Goal: Task Accomplishment & Management: Manage account settings

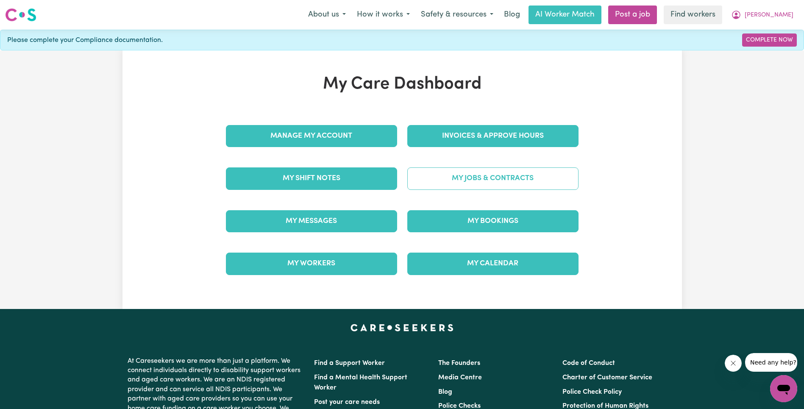
click at [525, 181] on link "My Jobs & Contracts" at bounding box center [492, 178] width 171 height 22
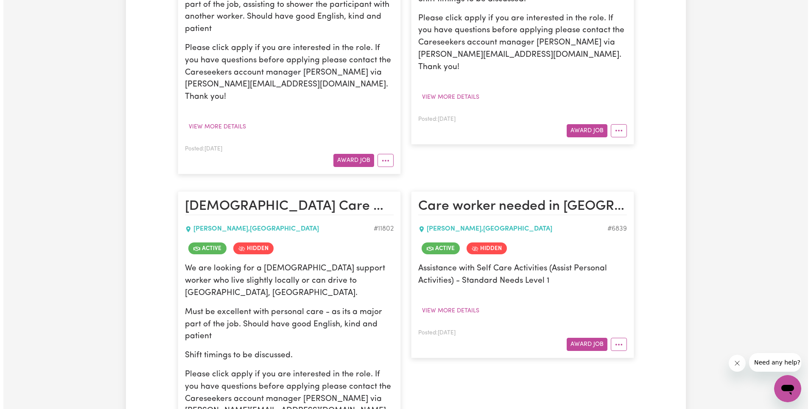
scroll to position [527, 0]
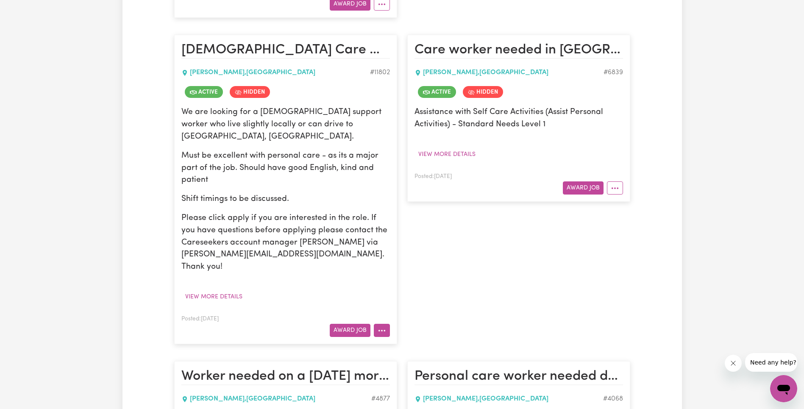
click at [387, 324] on button "More options" at bounding box center [382, 330] width 16 height 13
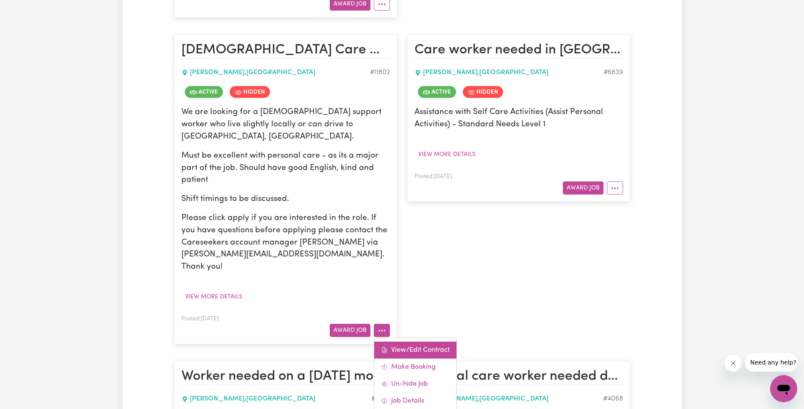
click at [399, 342] on link "View/Edit Contract" at bounding box center [415, 350] width 82 height 17
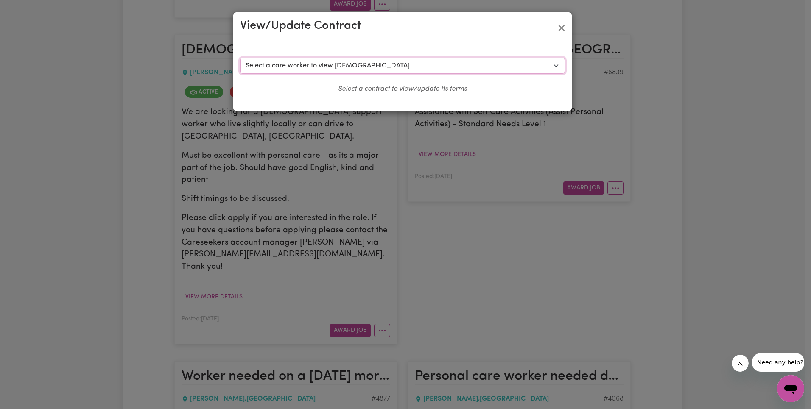
click at [345, 66] on select "Select a care worker to view [DEMOGRAPHIC_DATA] #8874 - [PERSON_NAME] (contract…" at bounding box center [402, 66] width 325 height 16
select select "8527"
select select "WEEKDAY_DAYTIME"
select select "ASSISTANCE_SELF_CARE"
select select "ONE"
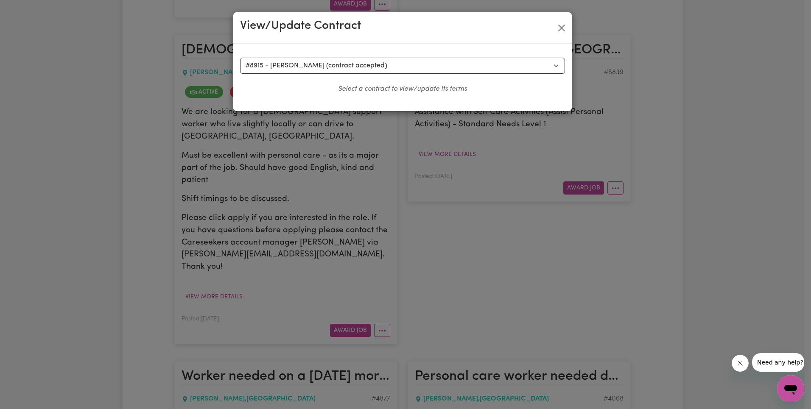
select select "[DATE]"
select select "ASSISTANCE_SELF_CARE"
select select "ONE"
select select "[DATE]"
select select "ASSISTANCE_SELF_CARE"
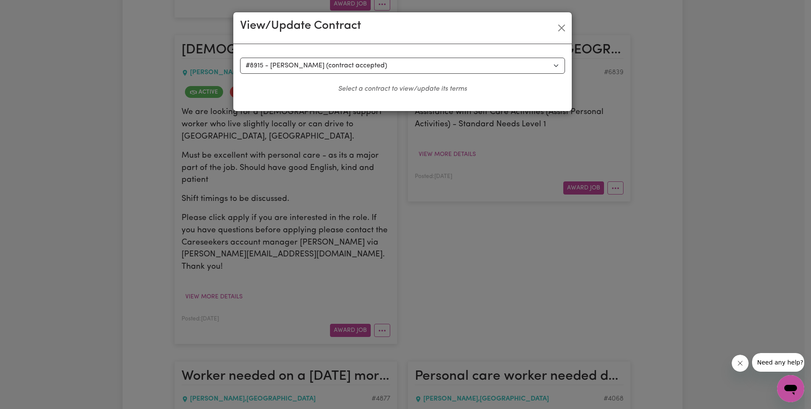
select select "ONE"
select select "PUBLIC_HOLIDAY"
select select "ASSISTANCE_SELF_CARE"
select select "ONE"
select select "WEEKDAY_EVENING"
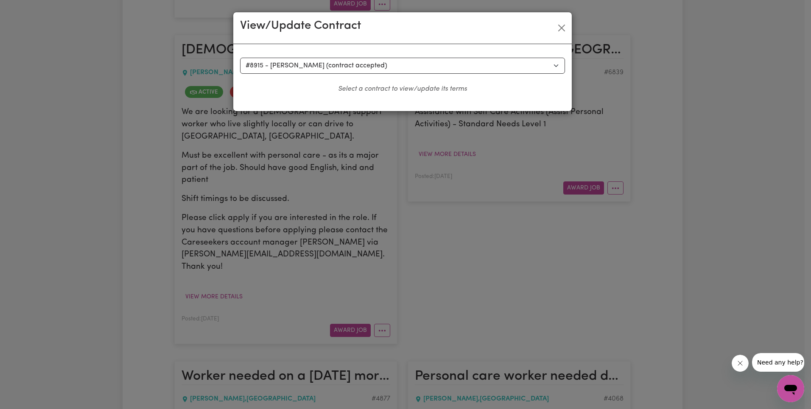
select select "ASSISTANCE_SELF_CARE"
select select "ONE"
select select "OVERNIGHT_ACTIVE"
select select "OVERNIGHT_ACTIVE_STANDARD"
select select "ONE"
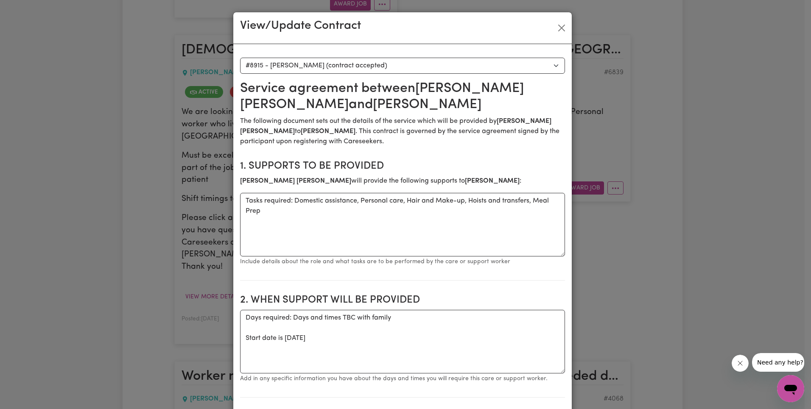
drag, startPoint x: 459, startPoint y: 138, endPoint x: 463, endPoint y: 135, distance: 5.2
click at [459, 138] on p "The following document sets out the details of the service which will be provid…" at bounding box center [402, 131] width 325 height 31
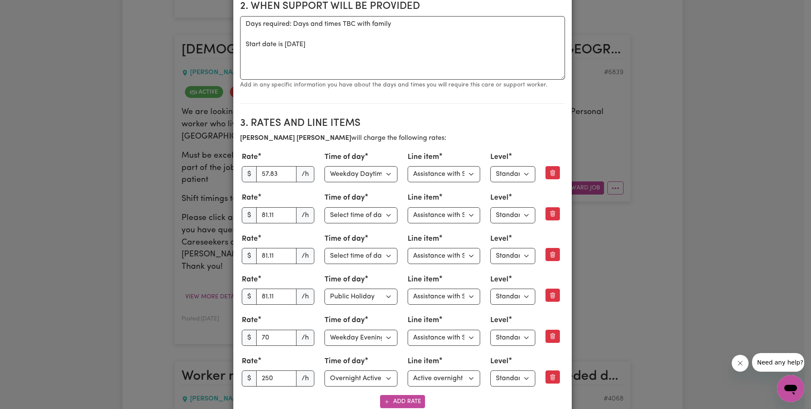
scroll to position [338, 0]
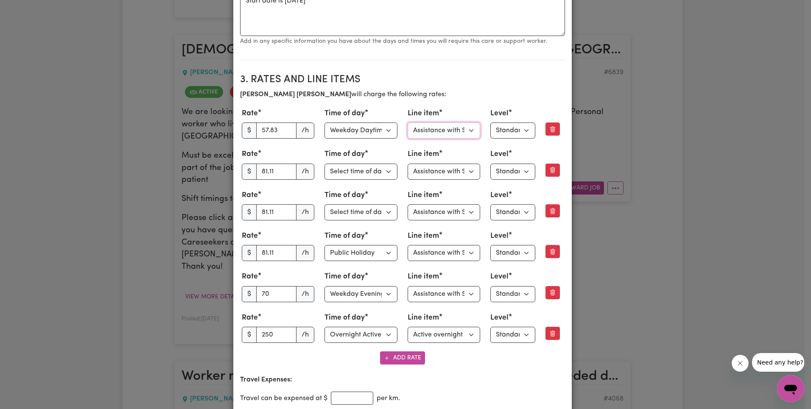
click at [452, 130] on select "Select line item Assistance with Self Care Activities Assistance with personal …" at bounding box center [443, 131] width 73 height 16
click at [268, 296] on input "70" at bounding box center [276, 294] width 41 height 16
paste input "69.74"
type input "69.74"
click at [299, 269] on div "Rate $ 57.83 /h Time of day Select time of day Weekday Daytime Weekday Evening …" at bounding box center [402, 225] width 325 height 238
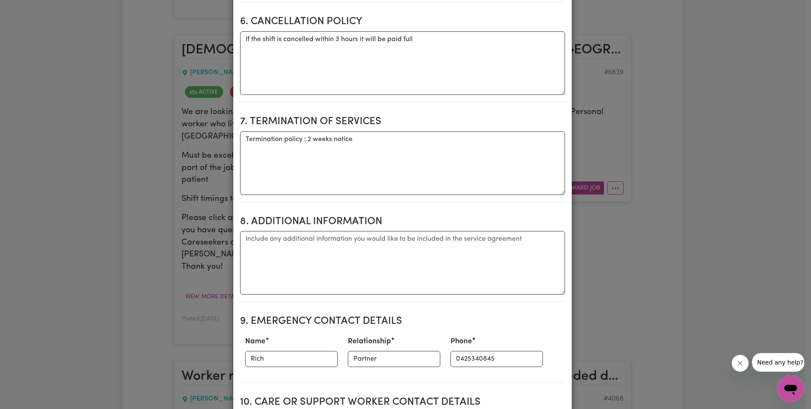
scroll to position [1297, 0]
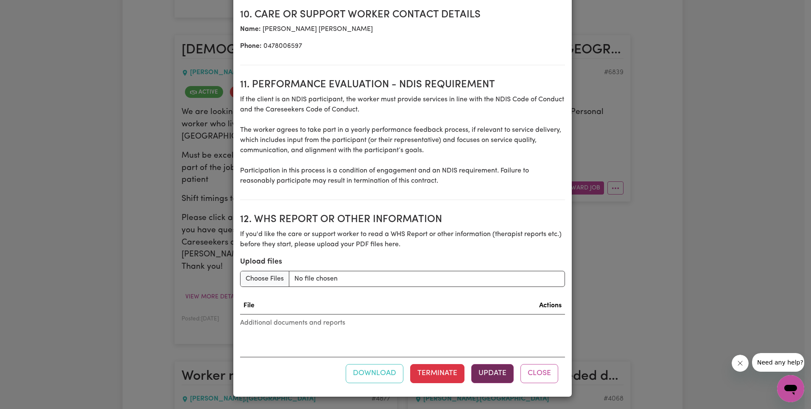
click at [490, 372] on button "Update" at bounding box center [492, 373] width 42 height 19
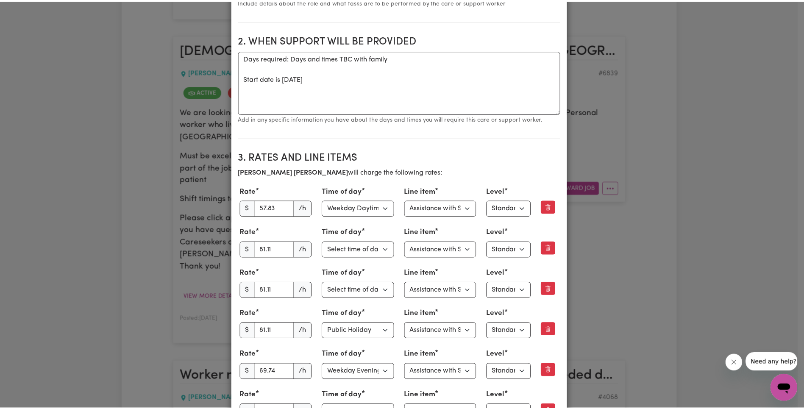
scroll to position [0, 0]
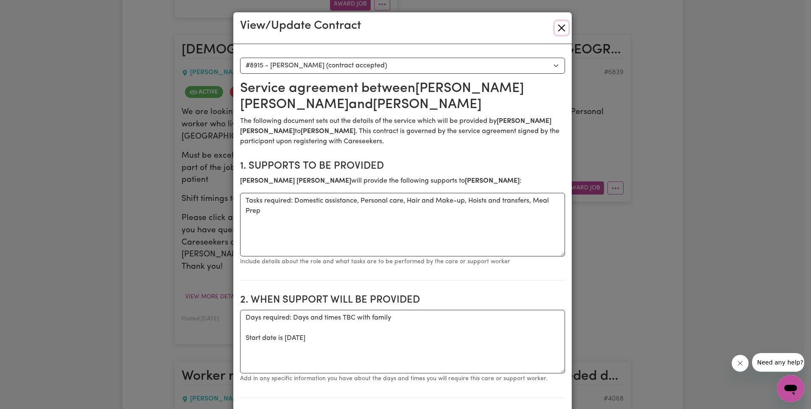
click at [555, 31] on button "Close" at bounding box center [562, 28] width 14 height 14
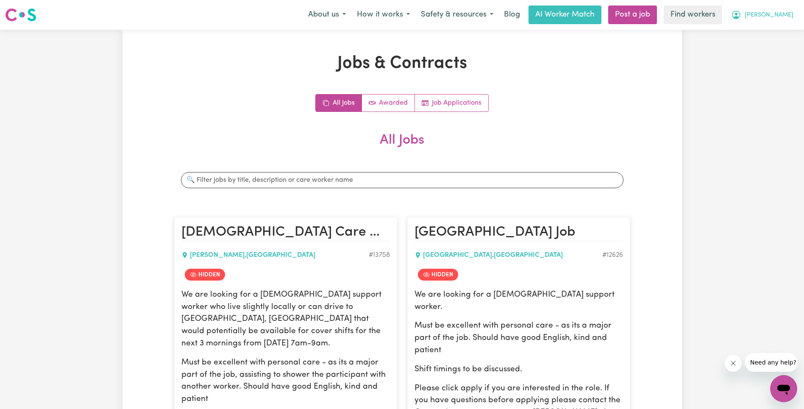
click at [788, 21] on button "[PERSON_NAME]" at bounding box center [762, 15] width 73 height 18
click at [765, 52] on link "Logout" at bounding box center [765, 49] width 67 height 16
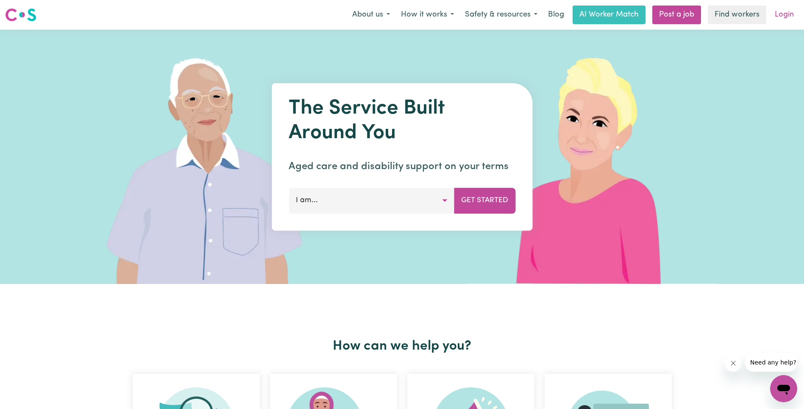
click at [782, 15] on link "Login" at bounding box center [784, 15] width 29 height 19
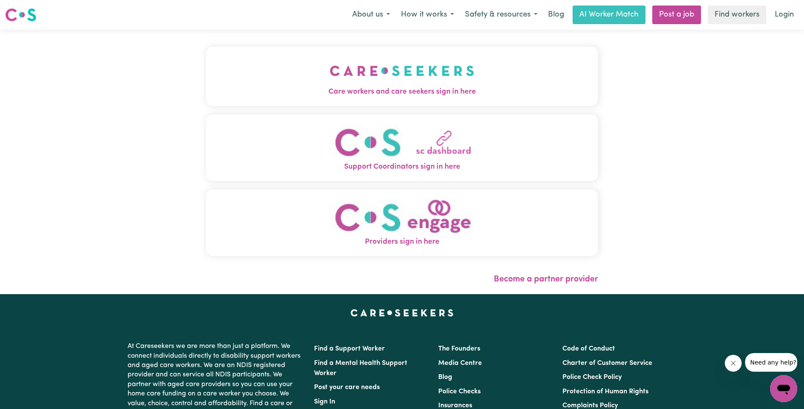
click at [206, 72] on button "Care workers and care seekers sign in here" at bounding box center [402, 76] width 392 height 59
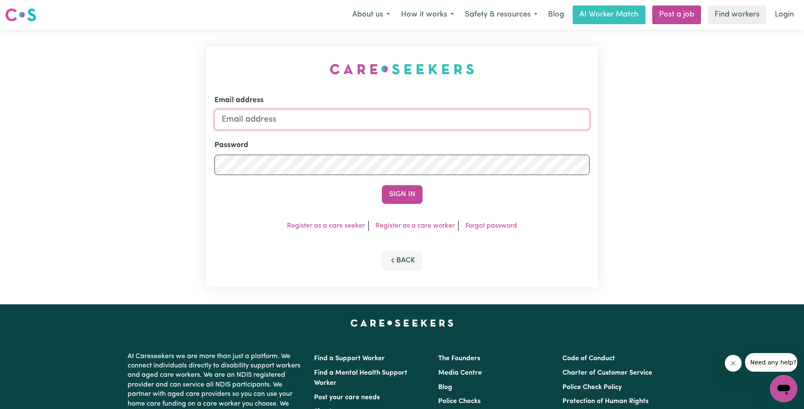
click at [417, 119] on input "Email address" at bounding box center [402, 119] width 375 height 20
paste input "[EMAIL_ADDRESS][DOMAIN_NAME]"
type input "superuser~[EMAIL_ADDRESS][DOMAIN_NAME]"
click at [425, 199] on div "Sign In" at bounding box center [402, 194] width 375 height 19
click at [416, 198] on button "Sign In" at bounding box center [402, 194] width 41 height 19
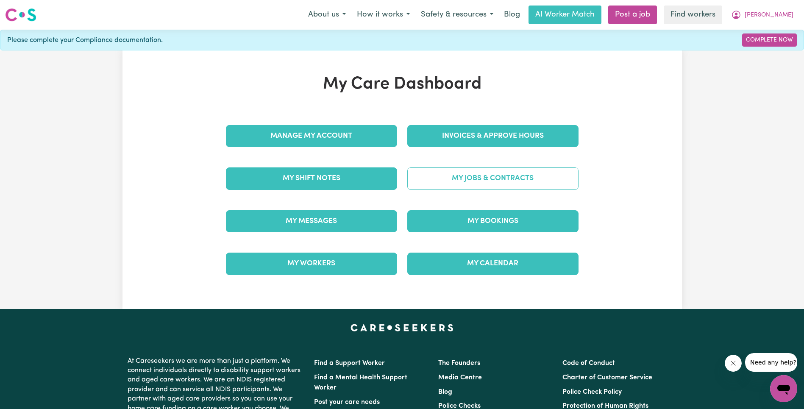
click at [474, 189] on link "My Jobs & Contracts" at bounding box center [492, 178] width 171 height 22
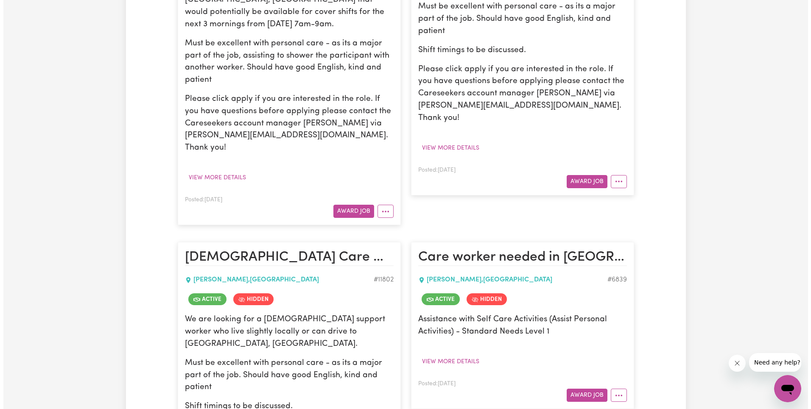
scroll to position [422, 0]
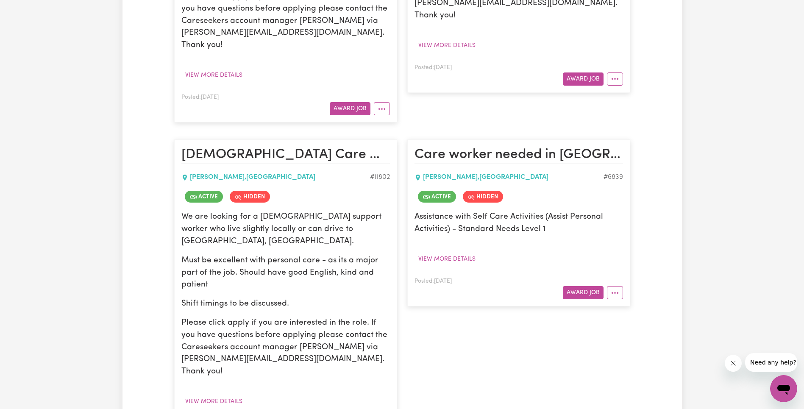
click at [621, 276] on article "Care worker needed in [PERSON_NAME][GEOGRAPHIC_DATA][PERSON_NAME] , [GEOGRAPHIC…" at bounding box center [518, 222] width 223 height 167
click at [620, 286] on button "More options" at bounding box center [615, 292] width 16 height 13
click at [625, 304] on link "View/Edit Contract" at bounding box center [649, 312] width 82 height 17
select select "WEEKDAY_DAYTIME"
select select "ASSISTANCE_SELF_CARE"
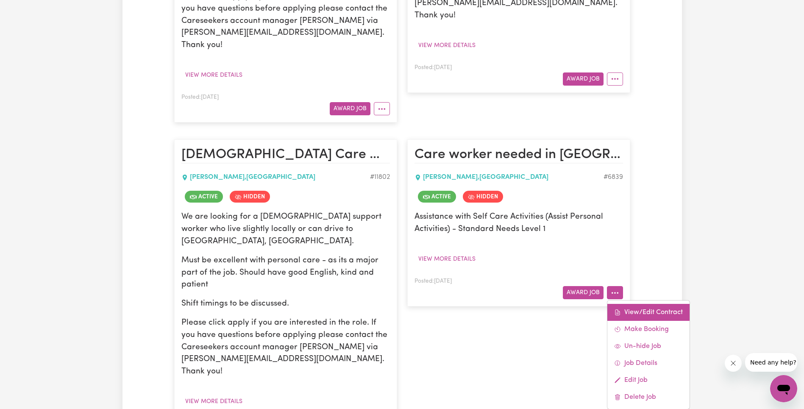
select select "ONE"
select select "[DATE]"
select select "ASSISTANCE_SELF_CARE"
select select "ONE"
select select "[DATE]"
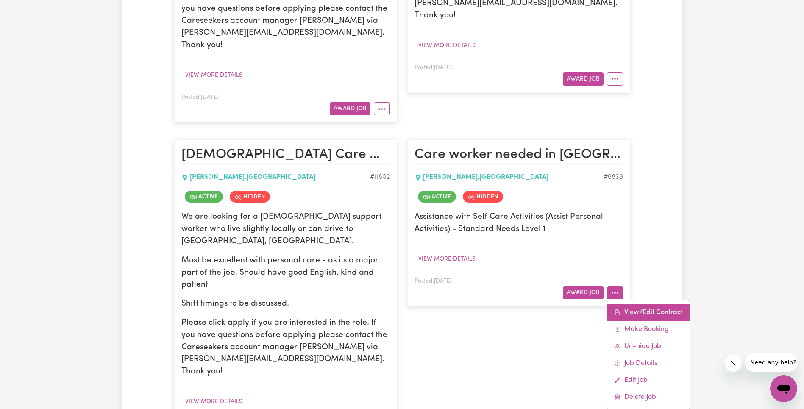
select select "ASSISTANCE_SELF_CARE"
select select "ONE"
select select "PUBLIC_HOLIDAY"
select select "ASSISTANCE_SELF_CARE"
select select "ONE"
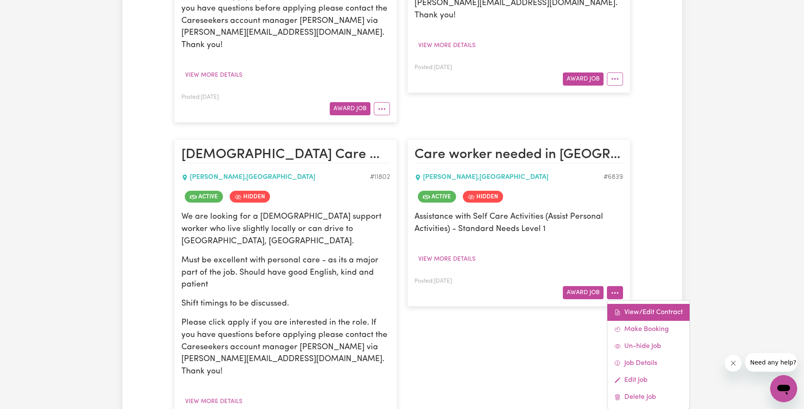
select select "WEEKDAY_EVENING"
select select "ASSISTANCE_SELF_CARE"
select select "ONE"
select select "OVERNIGHT_ACTIVE"
select select "OVERNIGHT_ACTIVE_STANDARD"
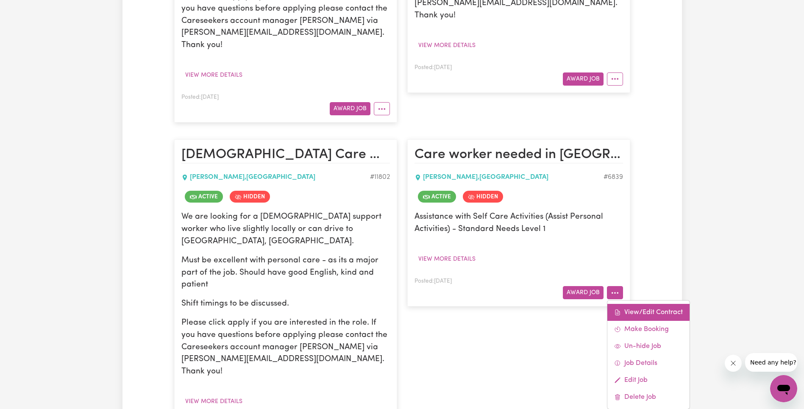
select select "ONE"
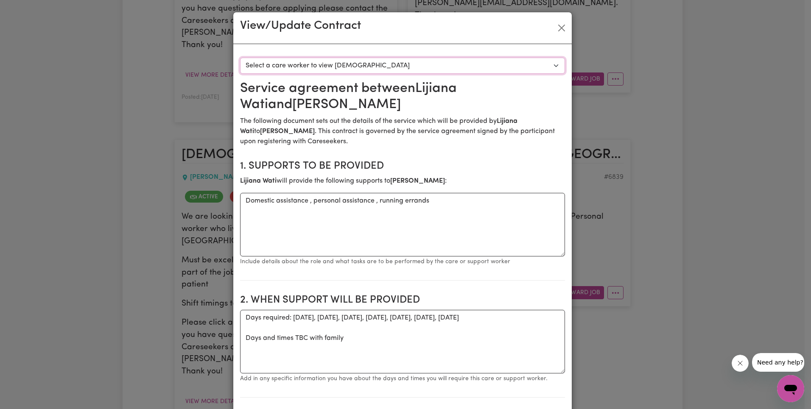
click at [393, 59] on select "Select a care worker to view [DEMOGRAPHIC_DATA] #6158 - [PERSON_NAME] (contract…" at bounding box center [402, 66] width 325 height 16
select select "5773"
click at [433, 129] on p "The following document sets out the details of the service which will be provid…" at bounding box center [402, 131] width 325 height 31
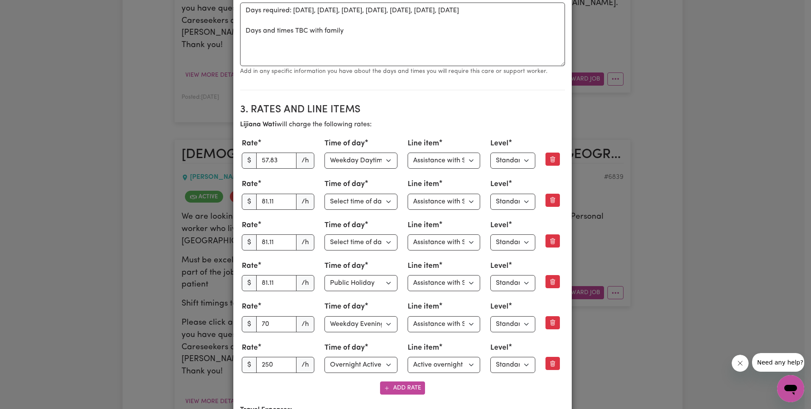
scroll to position [351, 0]
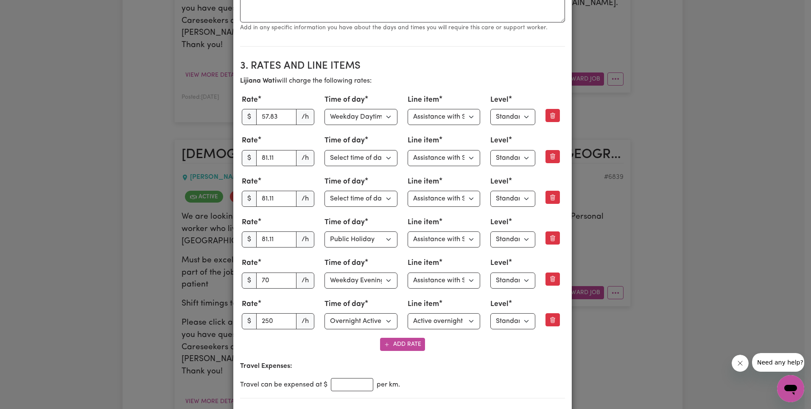
click at [388, 84] on p "[PERSON_NAME] will charge the following rates:" at bounding box center [402, 81] width 325 height 10
click at [262, 285] on input "70" at bounding box center [276, 281] width 41 height 16
paste input "69.74"
type input "69.74"
click at [293, 259] on div "Rate $ 69.74 /h" at bounding box center [278, 273] width 73 height 31
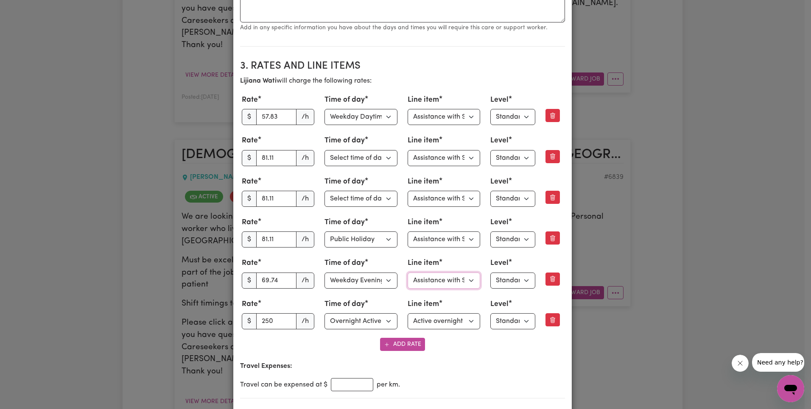
click at [446, 279] on select "Select line item Assistance with Self Care Activities Assistance with personal …" at bounding box center [443, 281] width 73 height 16
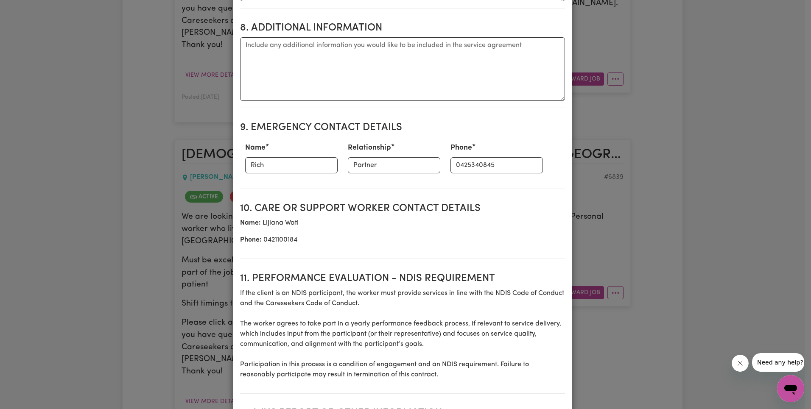
scroll to position [1278, 0]
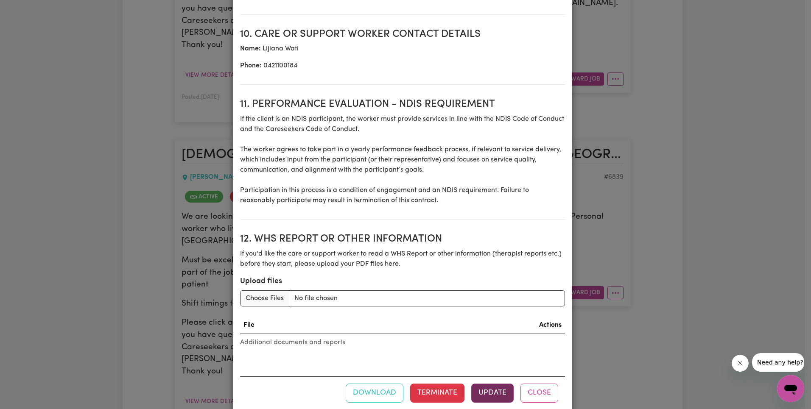
click at [491, 388] on button "Update" at bounding box center [492, 393] width 42 height 19
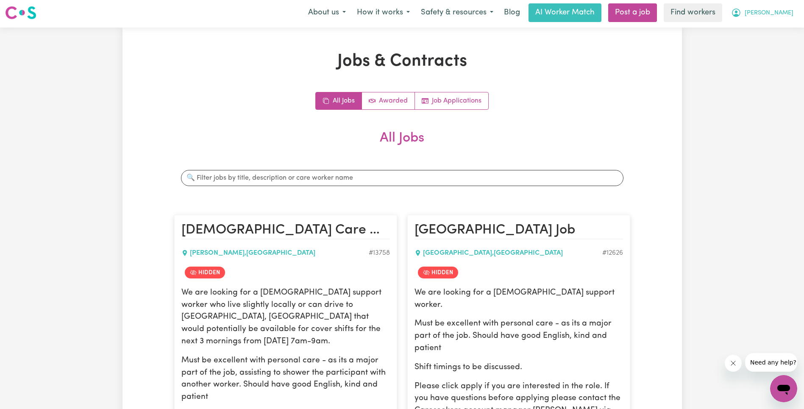
scroll to position [0, 0]
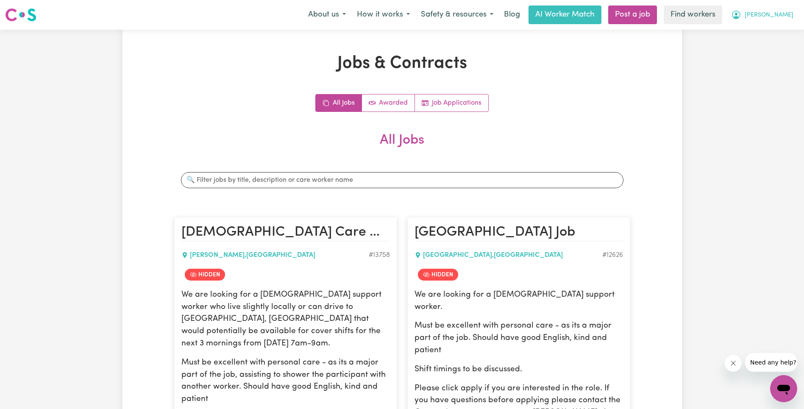
click at [782, 19] on span "[PERSON_NAME]" at bounding box center [769, 15] width 49 height 9
click at [770, 45] on link "Logout" at bounding box center [765, 49] width 67 height 16
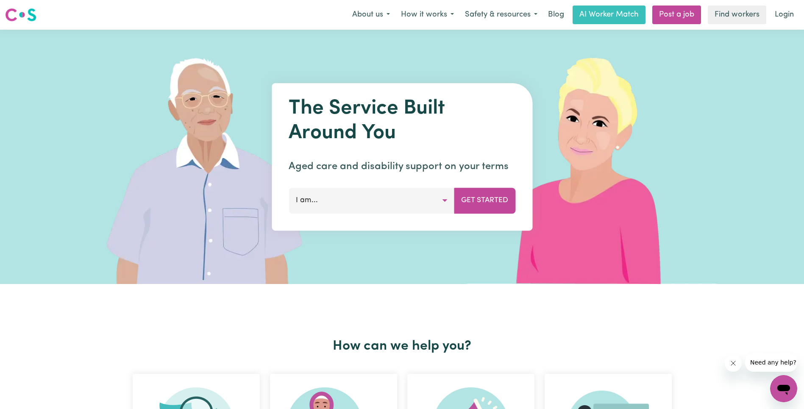
click at [780, 18] on link "Login" at bounding box center [784, 15] width 29 height 19
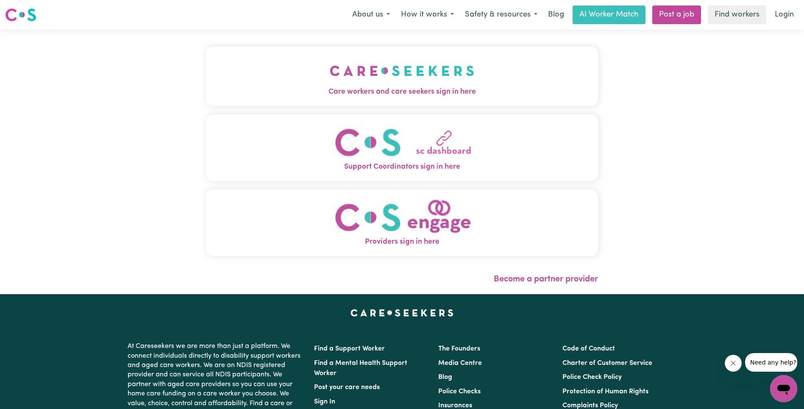
click at [330, 64] on img "Care workers and care seekers sign in here" at bounding box center [402, 70] width 145 height 31
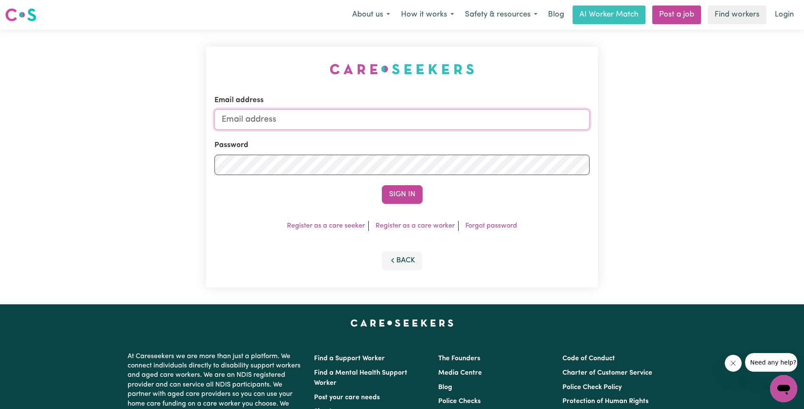
click at [463, 123] on input "Email address" at bounding box center [402, 119] width 375 height 20
type input "[EMAIL_ADDRESS][PERSON_NAME][DOMAIN_NAME]"
click at [406, 197] on button "Sign In" at bounding box center [402, 194] width 41 height 19
